Goal: Check status: Check status

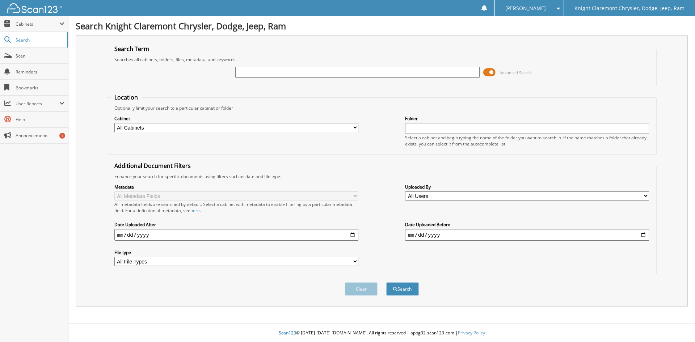
click at [256, 75] on input "text" at bounding box center [357, 72] width 244 height 11
type input "XT3908LBO"
click at [386, 283] on button "Search" at bounding box center [402, 289] width 33 height 13
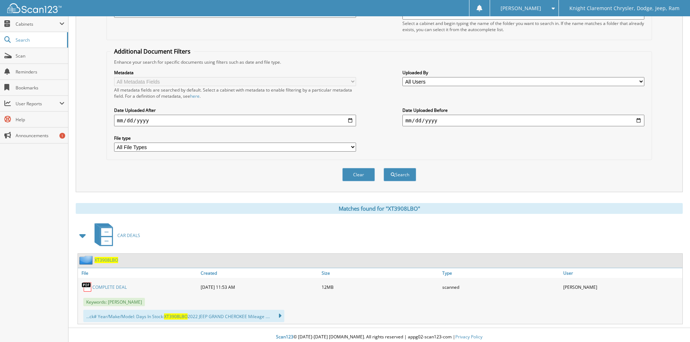
scroll to position [119, 0]
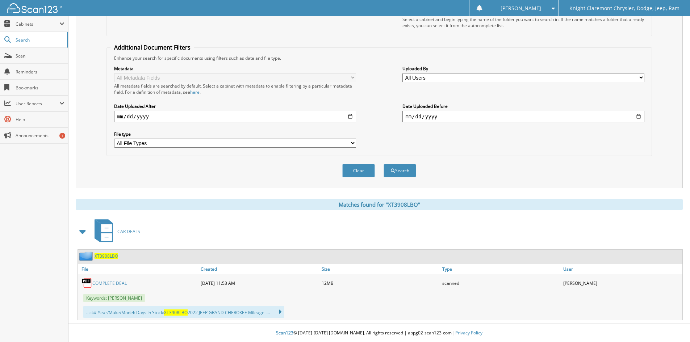
click at [121, 284] on link "COMPLETE DEAL" at bounding box center [109, 283] width 34 height 6
click at [109, 285] on link "COMPLETE DEAL" at bounding box center [109, 283] width 34 height 6
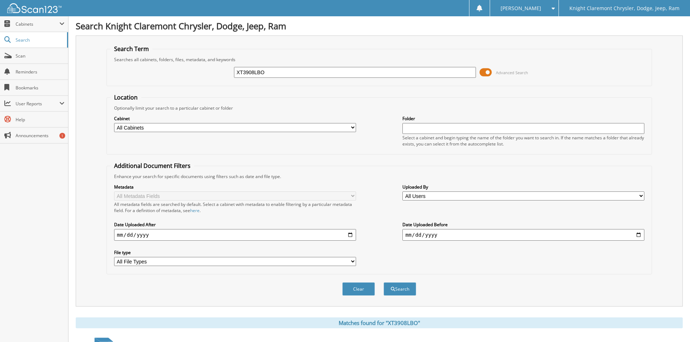
drag, startPoint x: 276, startPoint y: 71, endPoint x: 243, endPoint y: 66, distance: 33.6
click at [228, 70] on div "XT3908LBO Advanced Search" at bounding box center [379, 73] width 538 height 20
type input "W41969"
click at [384, 283] on button "Search" at bounding box center [400, 289] width 33 height 13
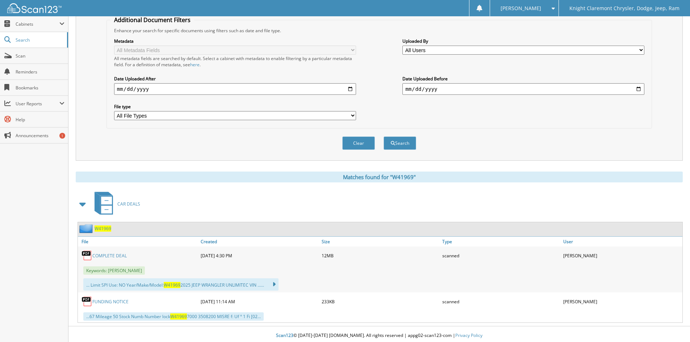
scroll to position [149, 0]
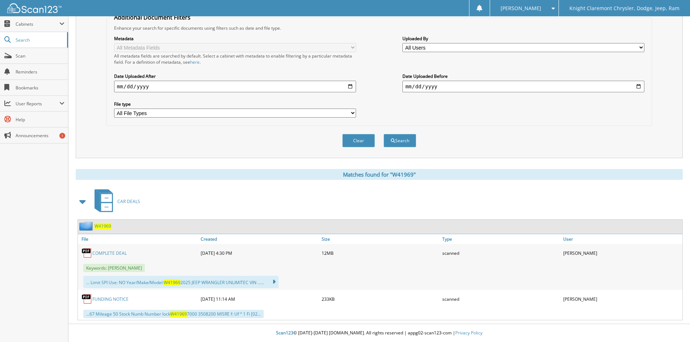
click at [118, 253] on link "COMPLETE DEAL" at bounding box center [109, 253] width 34 height 6
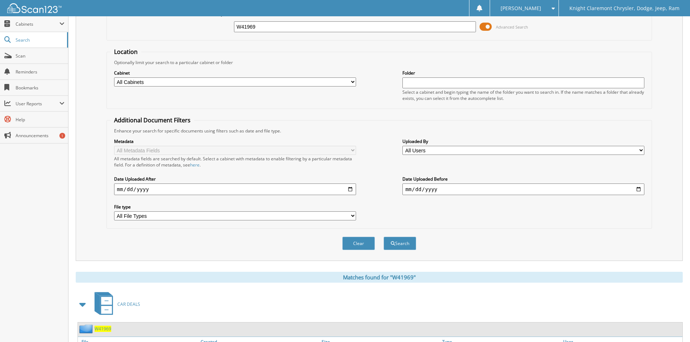
scroll to position [0, 0]
